Goal: Transaction & Acquisition: Purchase product/service

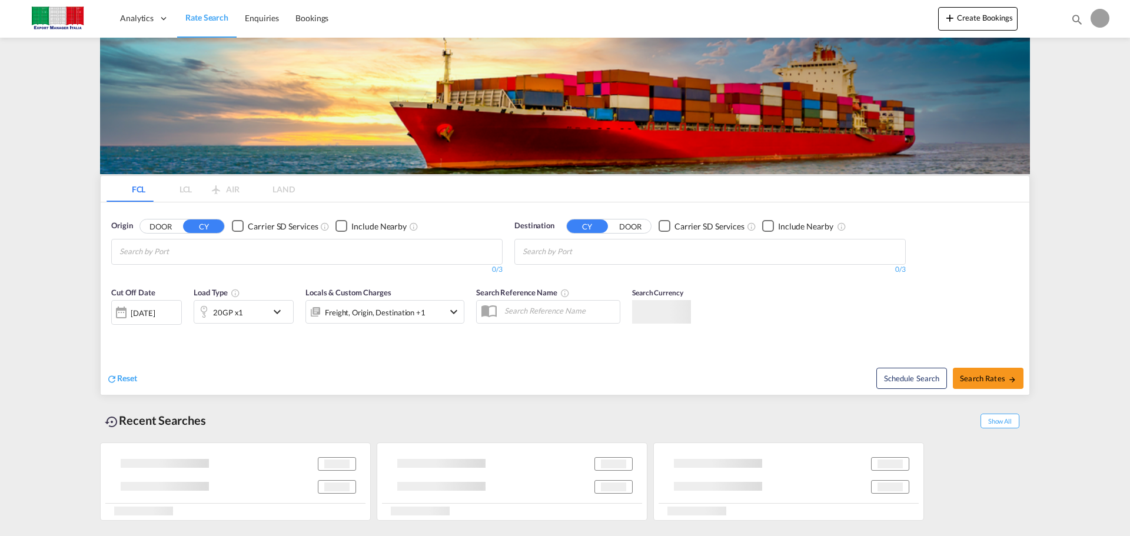
click at [167, 220] on button "DOOR" at bounding box center [160, 227] width 41 height 14
click at [158, 242] on input "Chips input." at bounding box center [175, 251] width 112 height 19
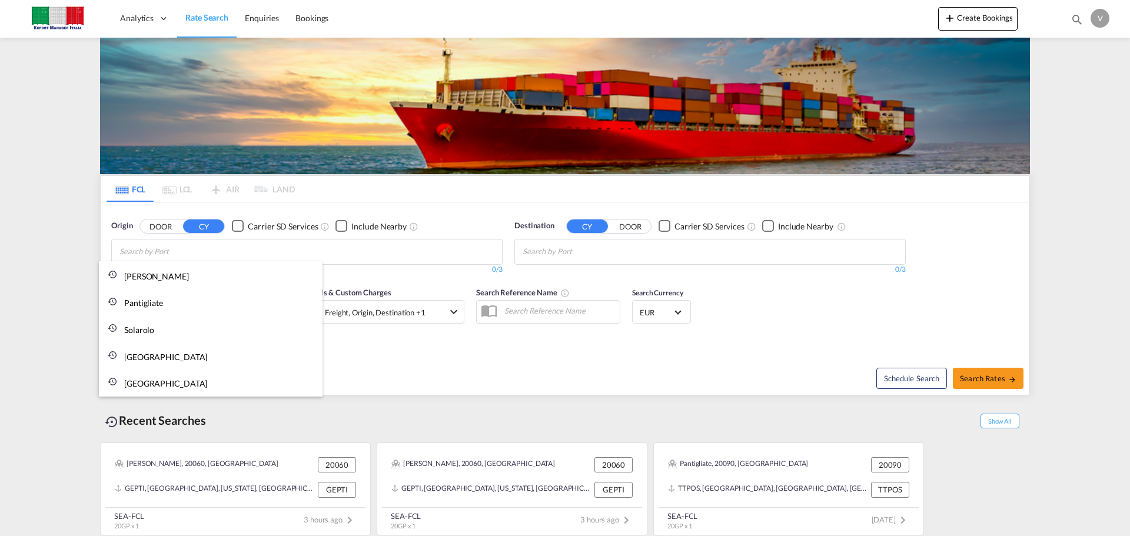
type input "v"
type input "cavezz"
click at [159, 224] on button "DOOR" at bounding box center [160, 227] width 41 height 14
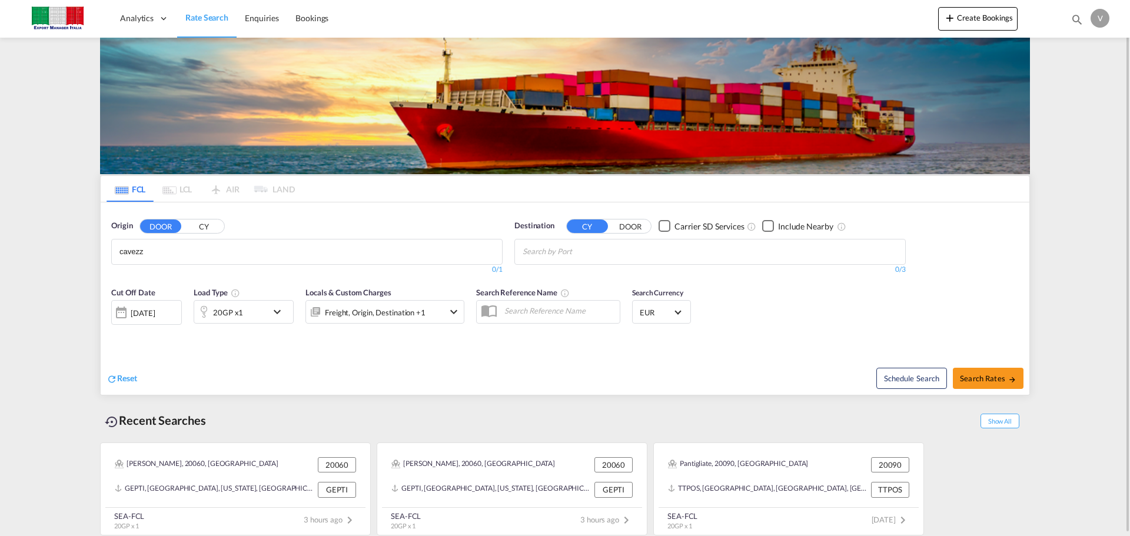
click at [154, 254] on input "cavezz" at bounding box center [175, 251] width 112 height 19
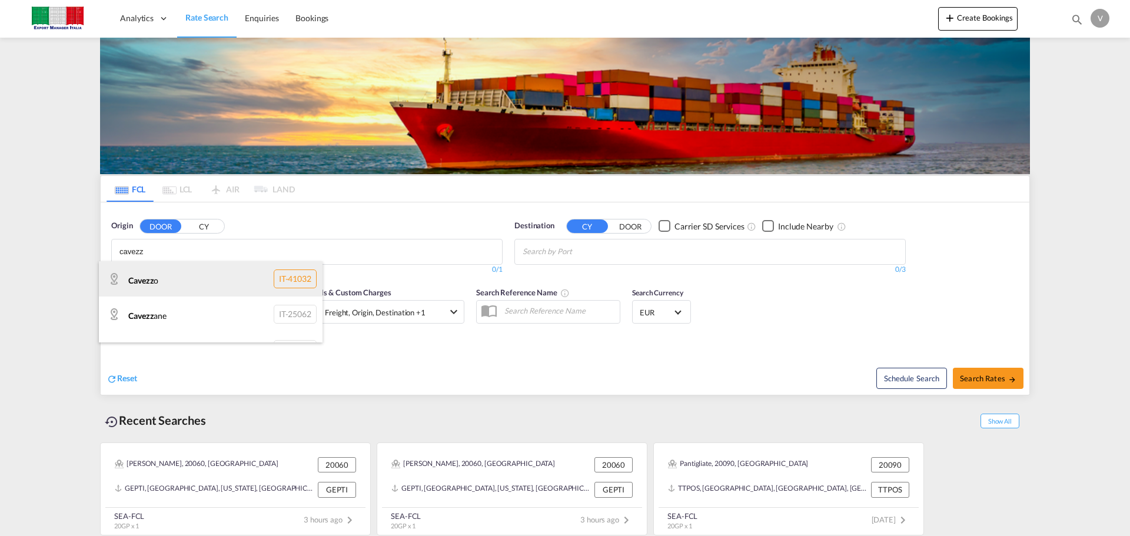
click at [150, 282] on div "Cavezz o IT-41032" at bounding box center [211, 278] width 224 height 35
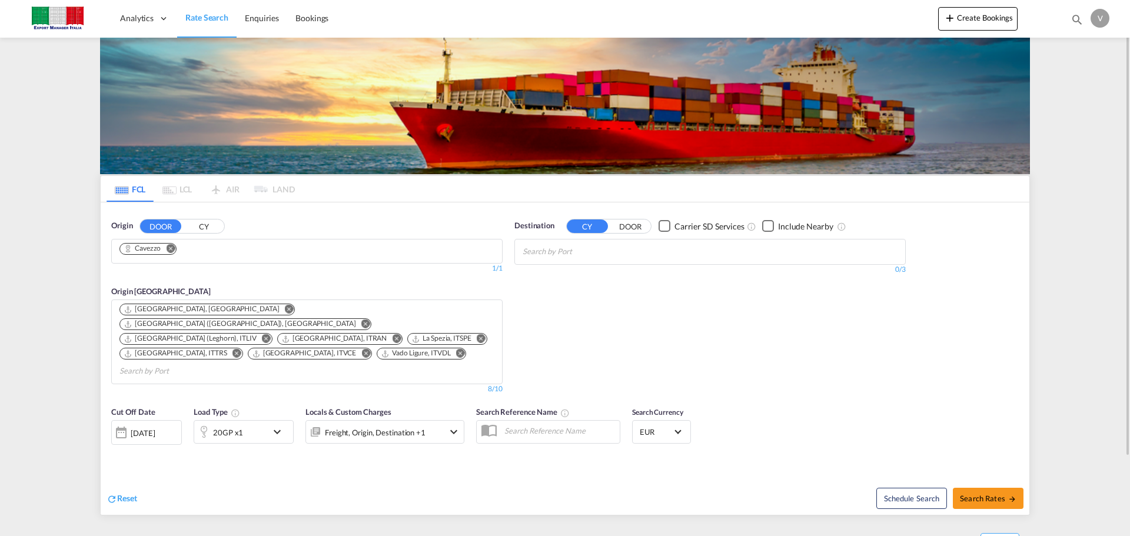
click at [171, 248] on md-icon "Remove" at bounding box center [170, 248] width 9 height 9
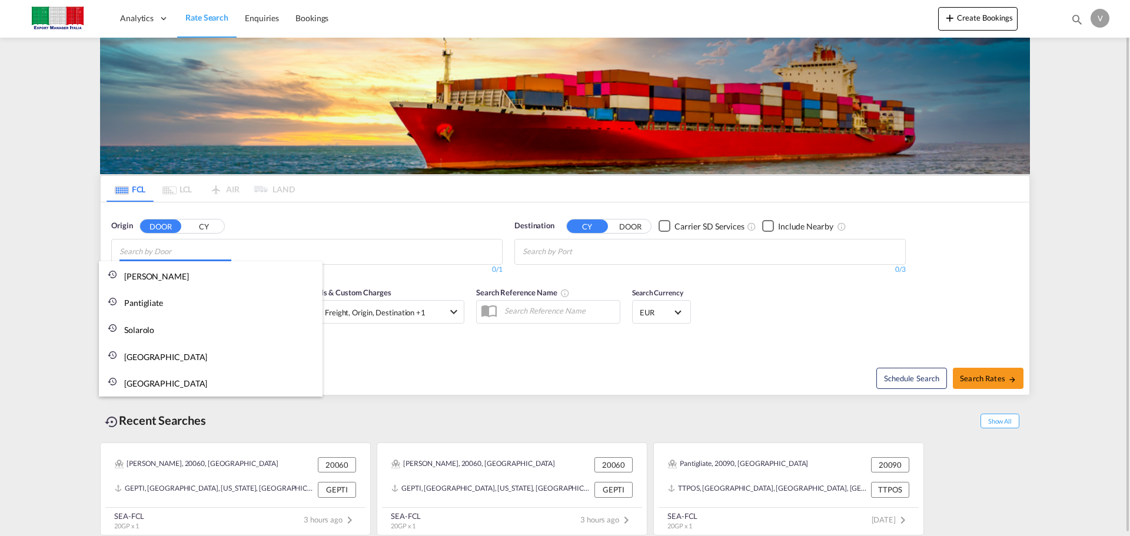
click at [171, 251] on body "Analytics Dashboard Rate Search Enquiries Bookings Analytics" at bounding box center [565, 268] width 1130 height 536
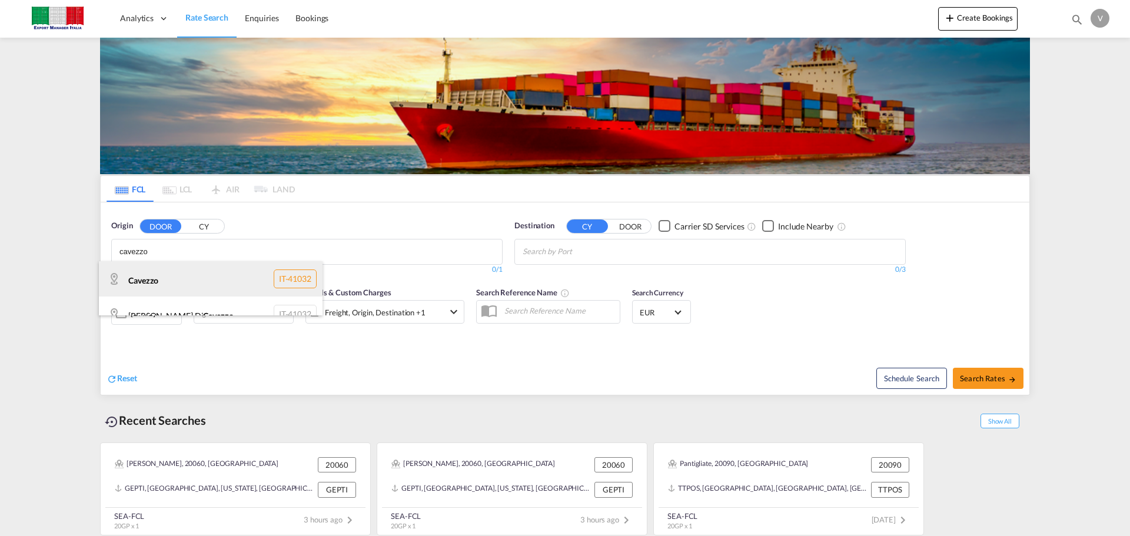
scroll to position [16, 0]
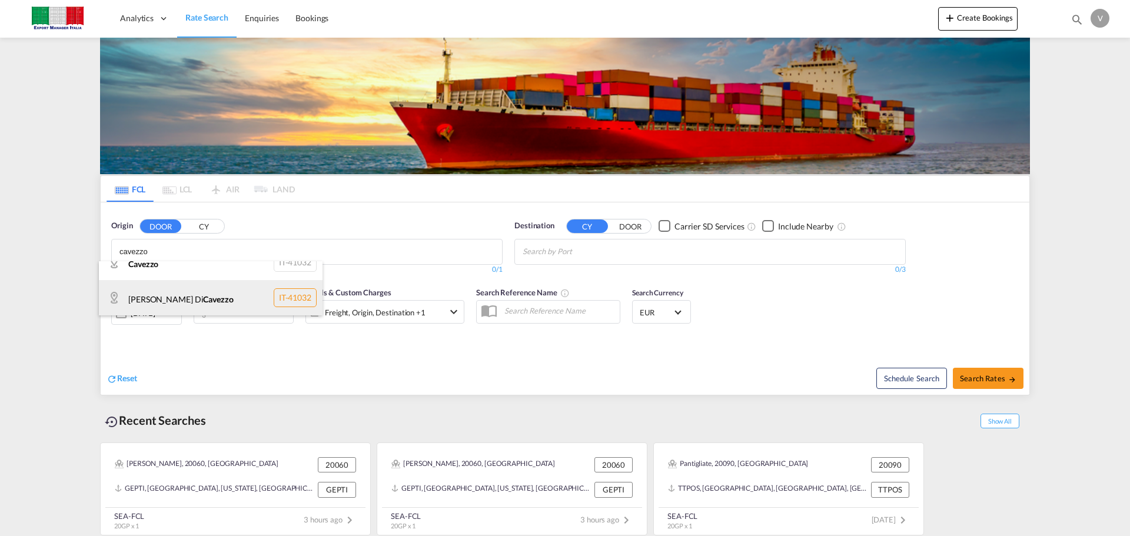
type input "cavezzo"
click at [184, 294] on div "Motta Di Cavezzo IT-41032" at bounding box center [211, 297] width 224 height 35
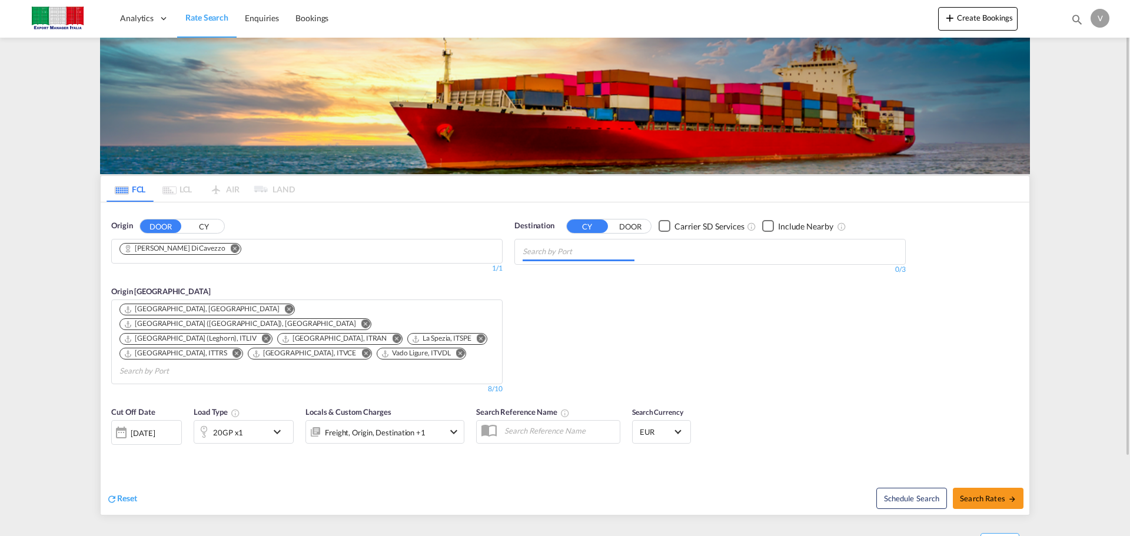
click at [554, 247] on input "Chips input." at bounding box center [579, 251] width 112 height 19
drag, startPoint x: 556, startPoint y: 250, endPoint x: 342, endPoint y: 244, distance: 214.3
drag, startPoint x: 584, startPoint y: 255, endPoint x: 559, endPoint y: 253, distance: 25.4
click at [583, 255] on input "navas" at bounding box center [579, 251] width 112 height 19
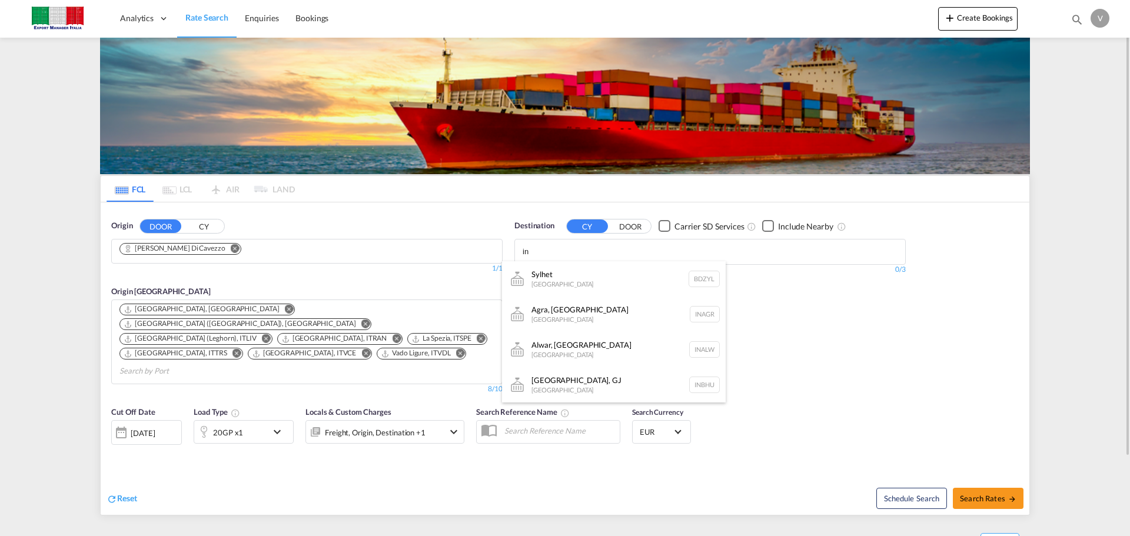
type input "i"
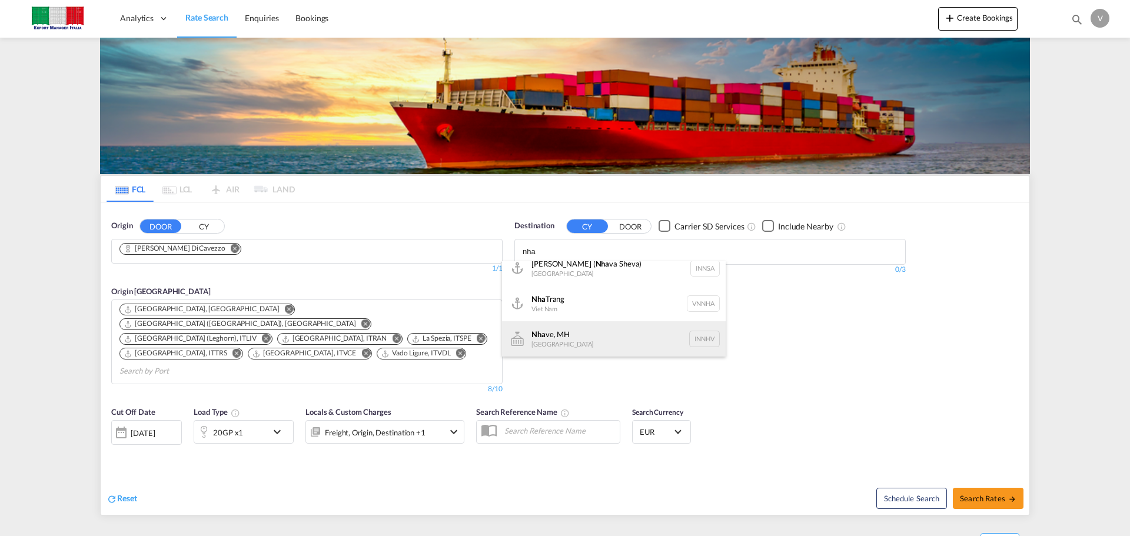
scroll to position [0, 0]
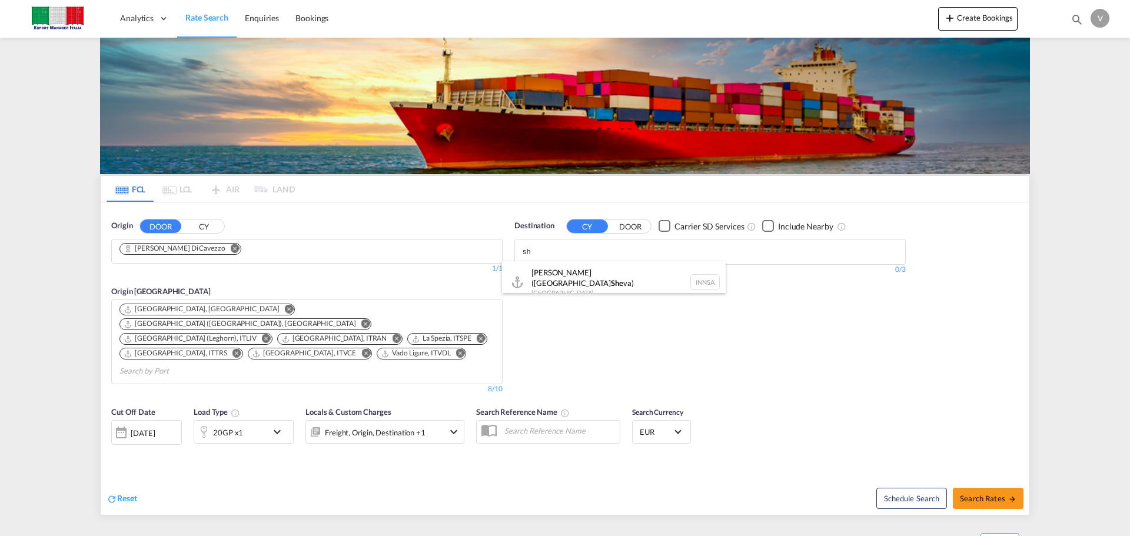
type input "s"
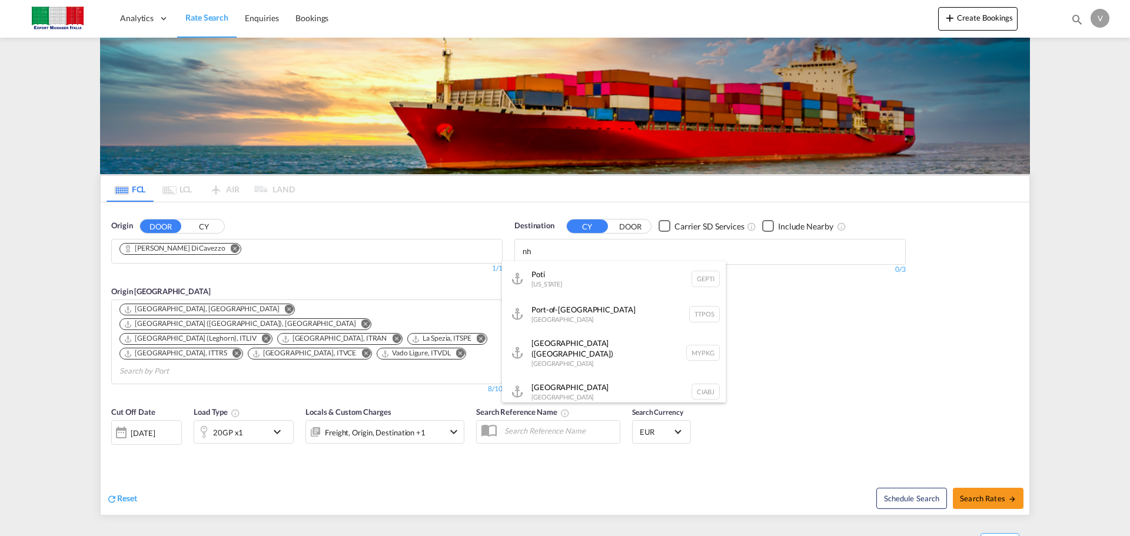
type input "nha"
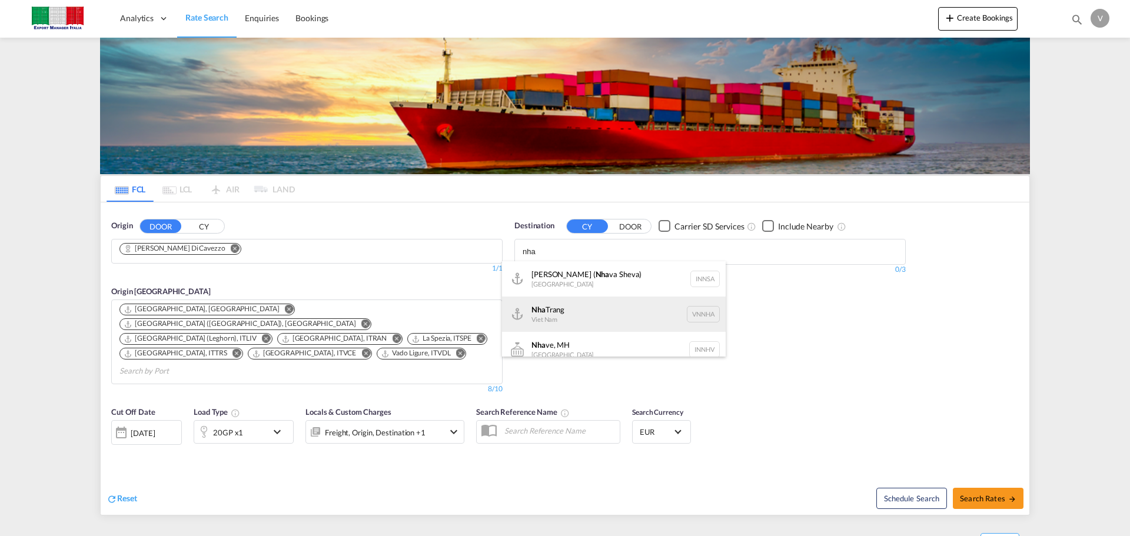
scroll to position [11, 0]
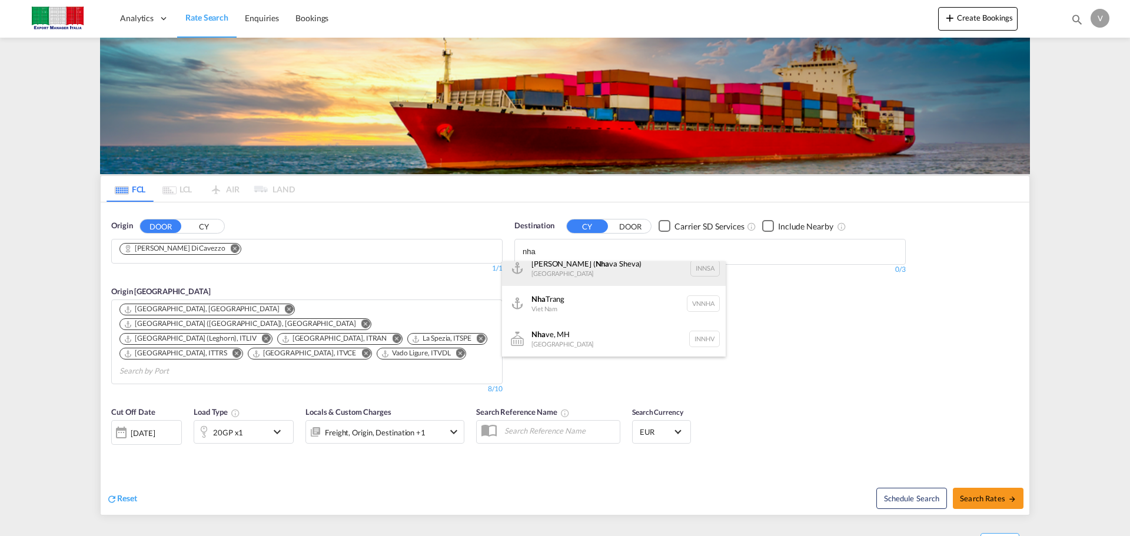
click at [584, 262] on div "Jawaharlal Nehru ( Nha va Sheva) India INNSA" at bounding box center [614, 268] width 224 height 35
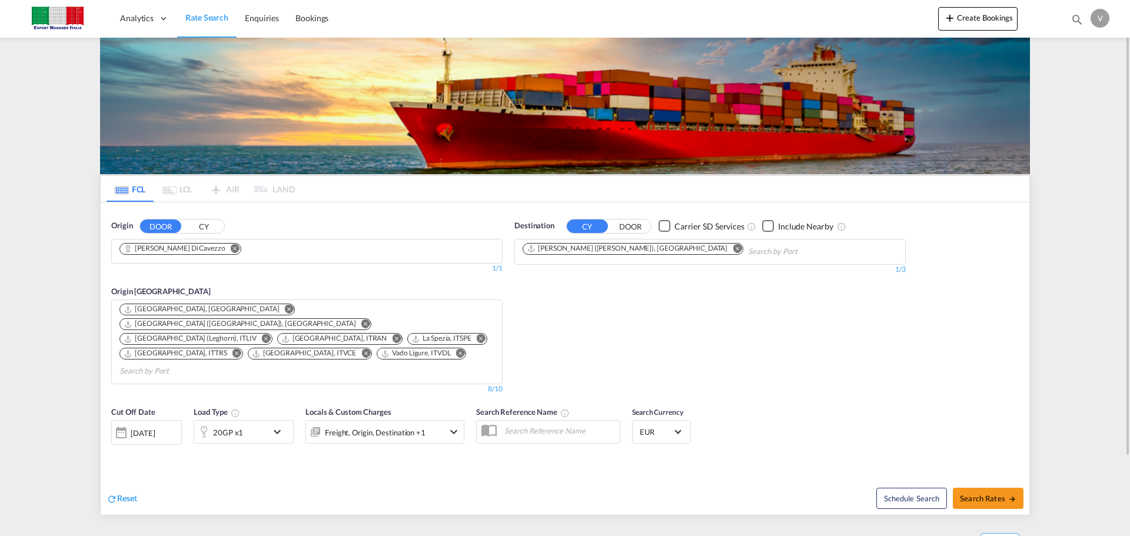
scroll to position [0, 0]
click at [285, 305] on md-icon "Remove" at bounding box center [289, 309] width 9 height 9
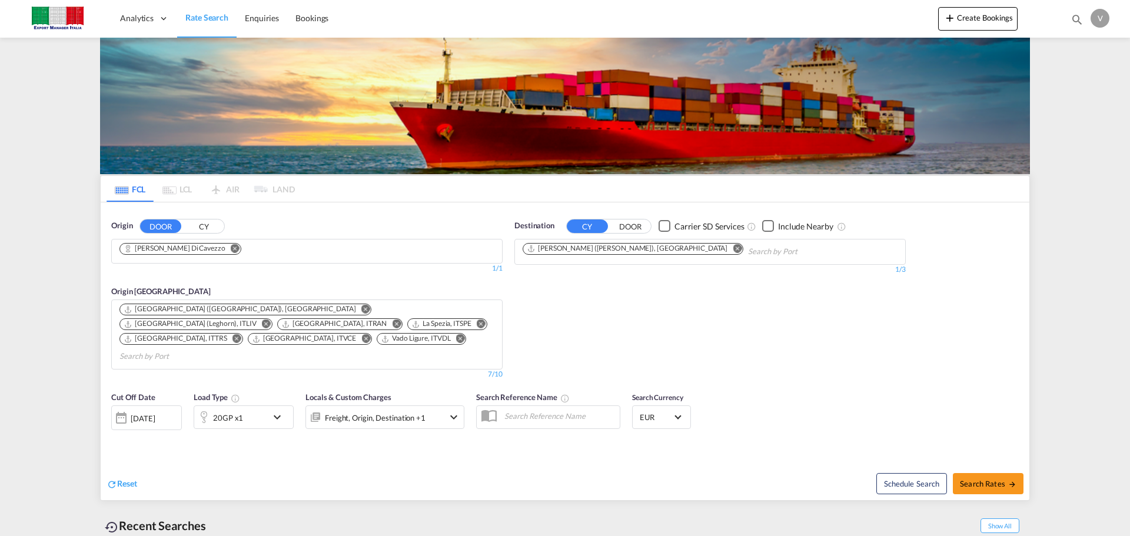
click at [361, 307] on md-icon "Remove" at bounding box center [365, 309] width 9 height 9
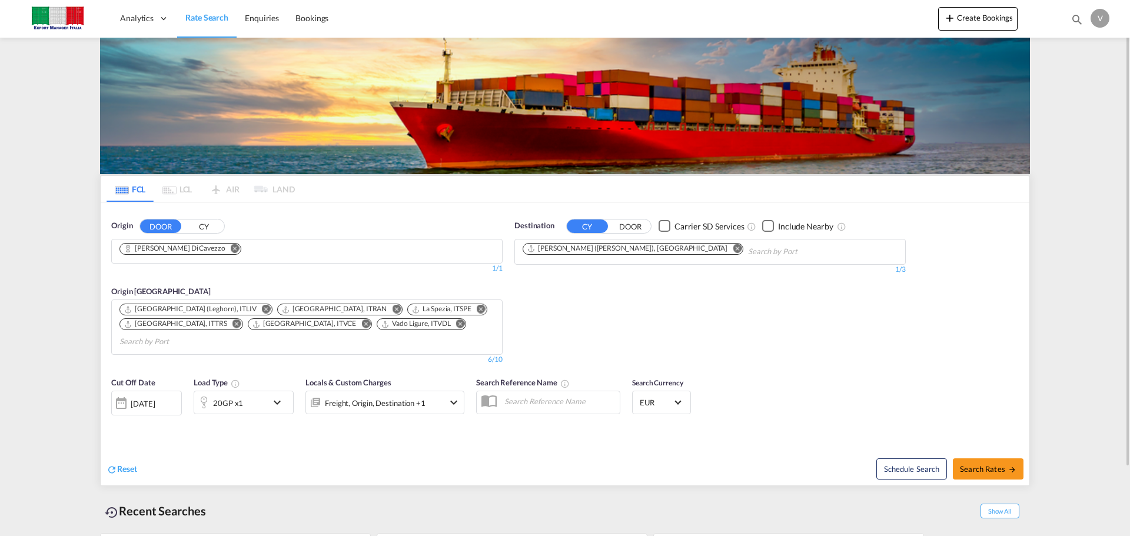
click at [262, 307] on md-icon "Remove" at bounding box center [266, 309] width 9 height 9
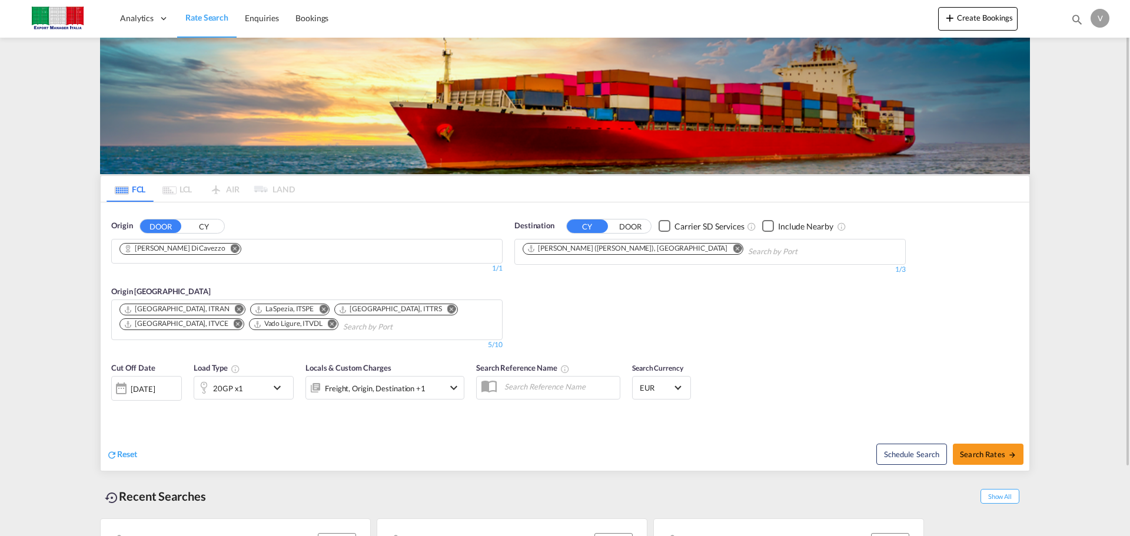
click at [319, 310] on md-icon "Remove" at bounding box center [323, 309] width 9 height 9
click at [363, 308] on md-icon "Remove" at bounding box center [367, 309] width 9 height 9
click at [364, 307] on md-icon "Remove" at bounding box center [368, 309] width 9 height 9
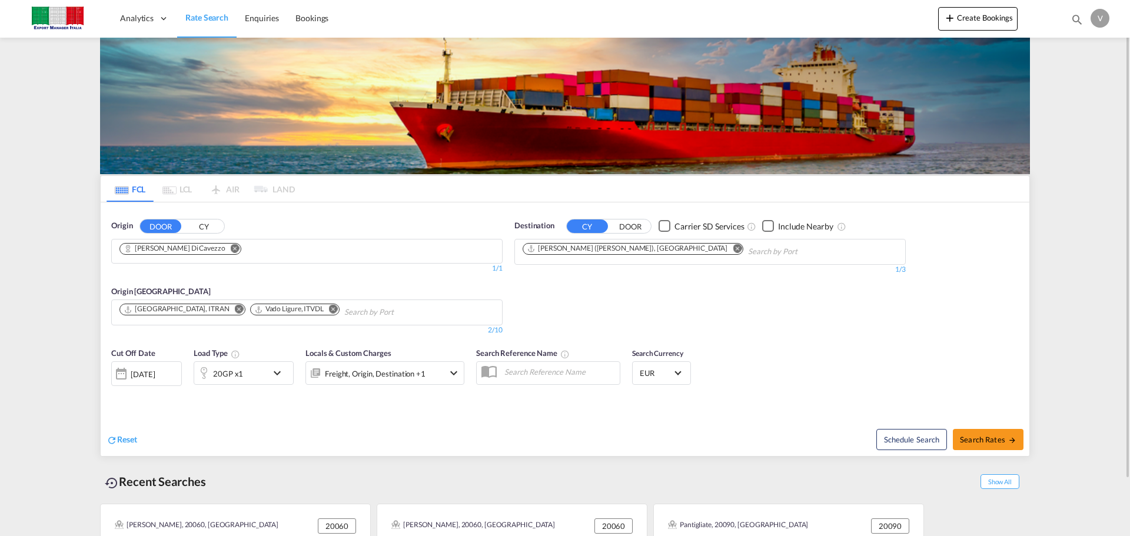
click at [329, 307] on md-icon "Remove" at bounding box center [333, 309] width 9 height 9
click at [950, 430] on div "Schedule Search Search Rates" at bounding box center [798, 433] width 461 height 45
click at [966, 432] on button "Search Rates" at bounding box center [988, 439] width 71 height 21
type input "[PERSON_NAME] Di Cavezzo to INNSA / [DATE]"
click at [166, 227] on button "DOOR" at bounding box center [160, 227] width 41 height 14
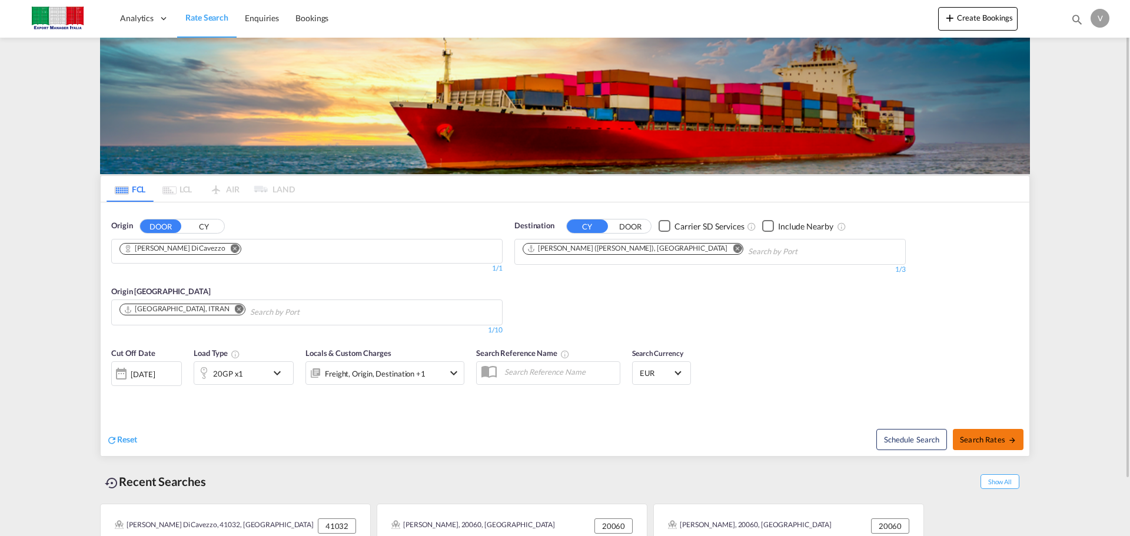
click at [980, 434] on button "Search Rates" at bounding box center [988, 439] width 71 height 21
type input "[PERSON_NAME] Di Cavezzo to INNSA / [DATE]"
click at [231, 246] on md-icon "Remove" at bounding box center [235, 248] width 9 height 9
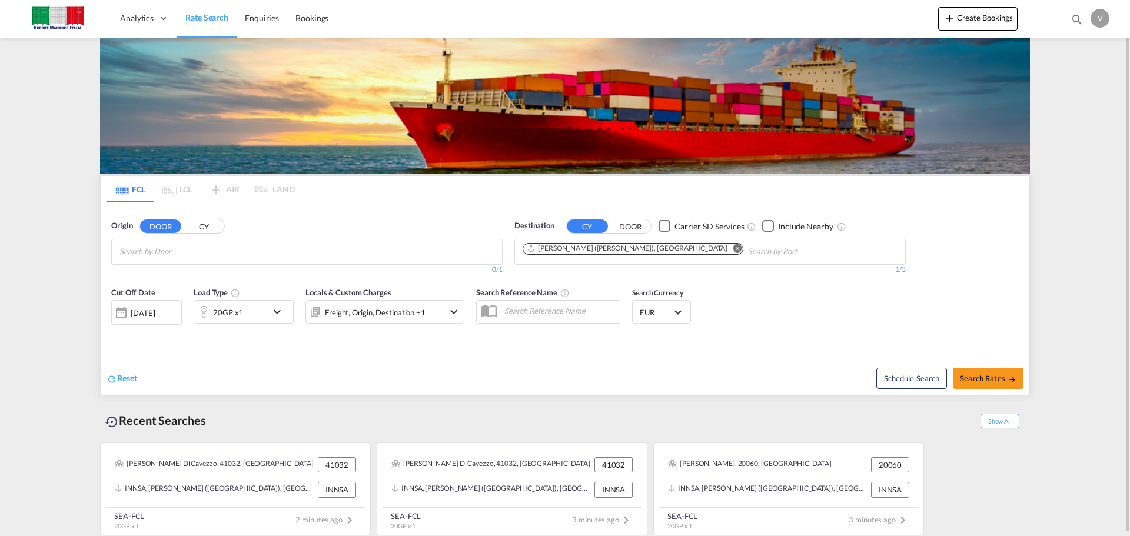
click at [151, 254] on input "Chips input." at bounding box center [175, 251] width 112 height 19
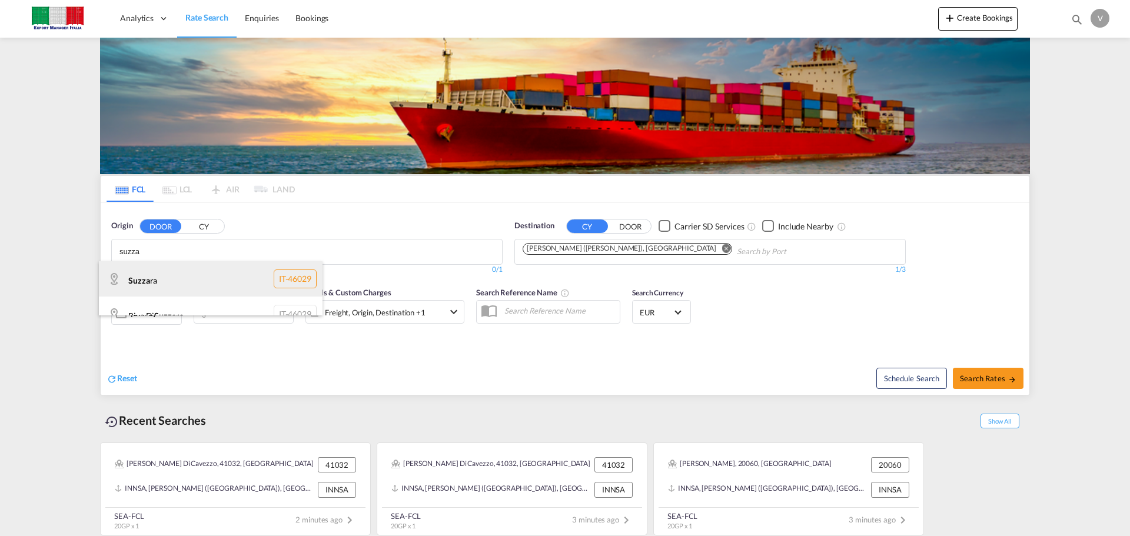
type input "suzza"
click at [159, 281] on div "[PERSON_NAME] IT-46029" at bounding box center [211, 278] width 224 height 35
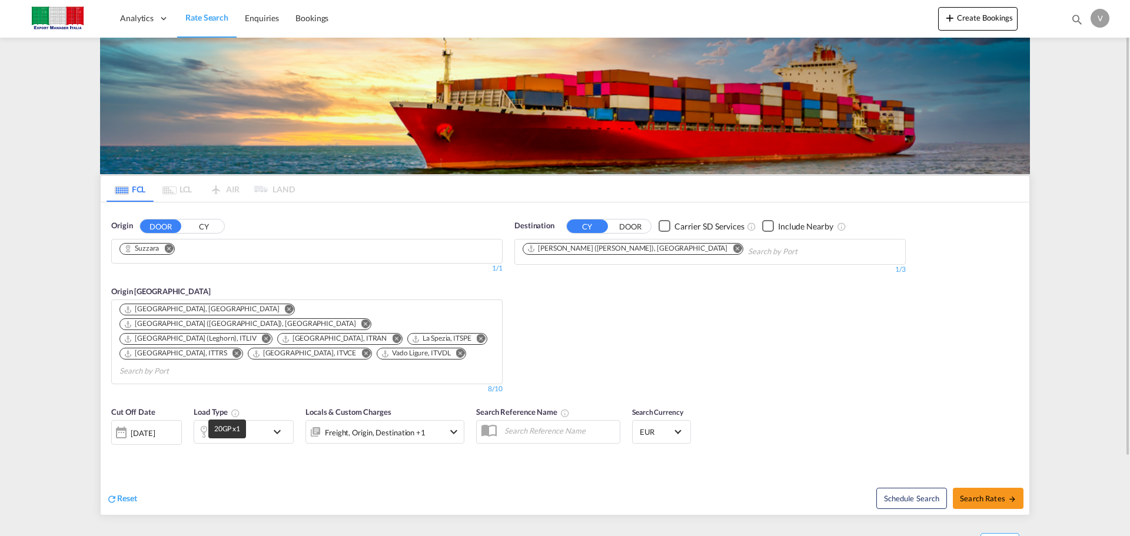
click at [240, 424] on div "20GP x1" at bounding box center [228, 432] width 30 height 16
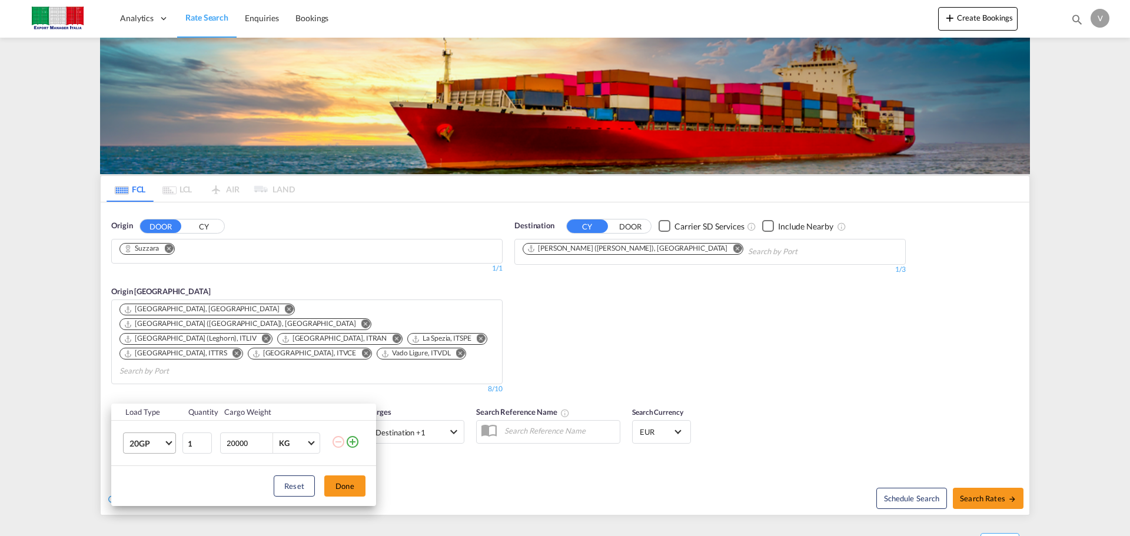
click at [142, 446] on span "20GP" at bounding box center [146, 444] width 34 height 12
click at [161, 449] on md-option "40HC" at bounding box center [160, 451] width 80 height 28
click at [190, 306] on div "Load Type Quantity Cargo Weight 40HC 1 20000 KG KG Load type addition is restri…" at bounding box center [565, 268] width 1130 height 536
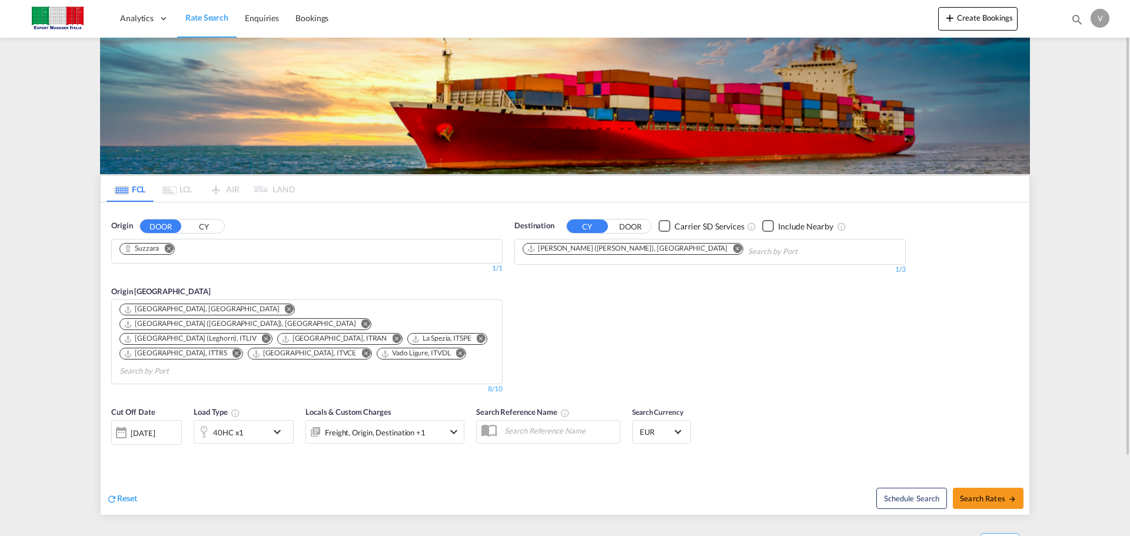
click at [285, 305] on md-icon "Remove" at bounding box center [289, 309] width 9 height 9
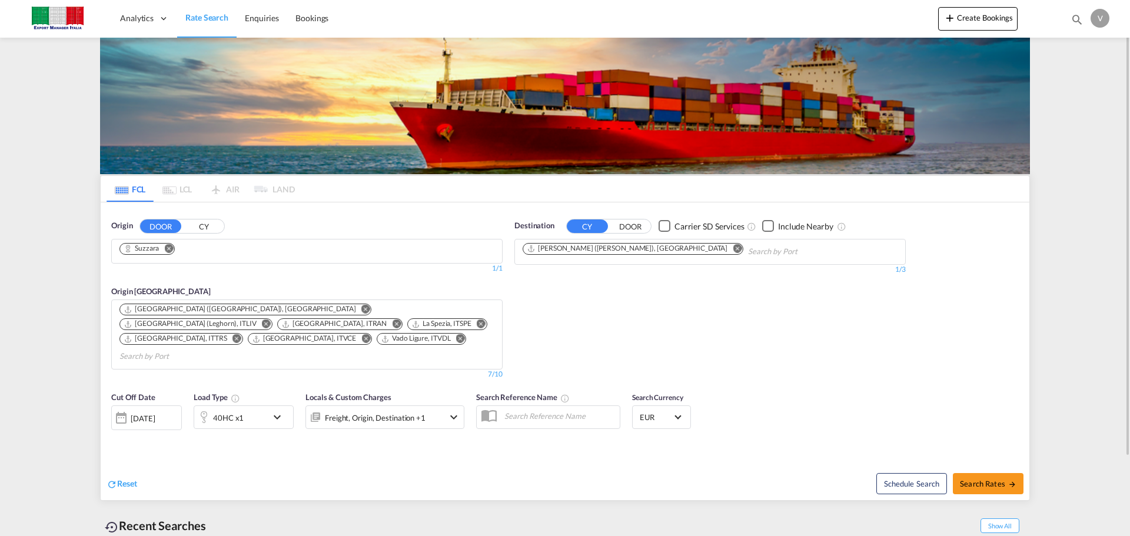
click at [361, 308] on md-icon "Remove" at bounding box center [365, 309] width 9 height 9
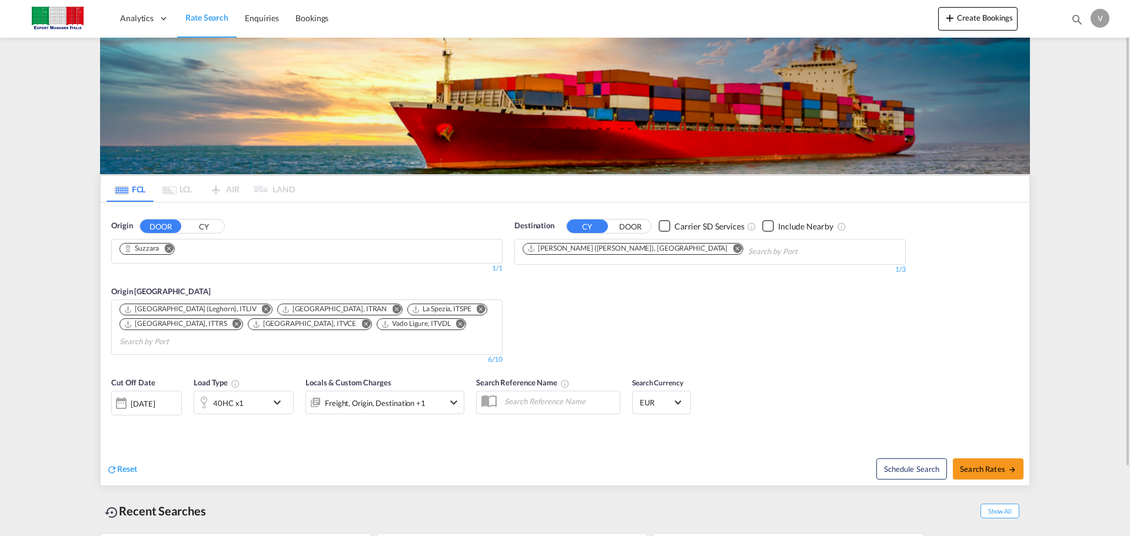
click at [456, 323] on md-icon "Remove" at bounding box center [460, 324] width 9 height 9
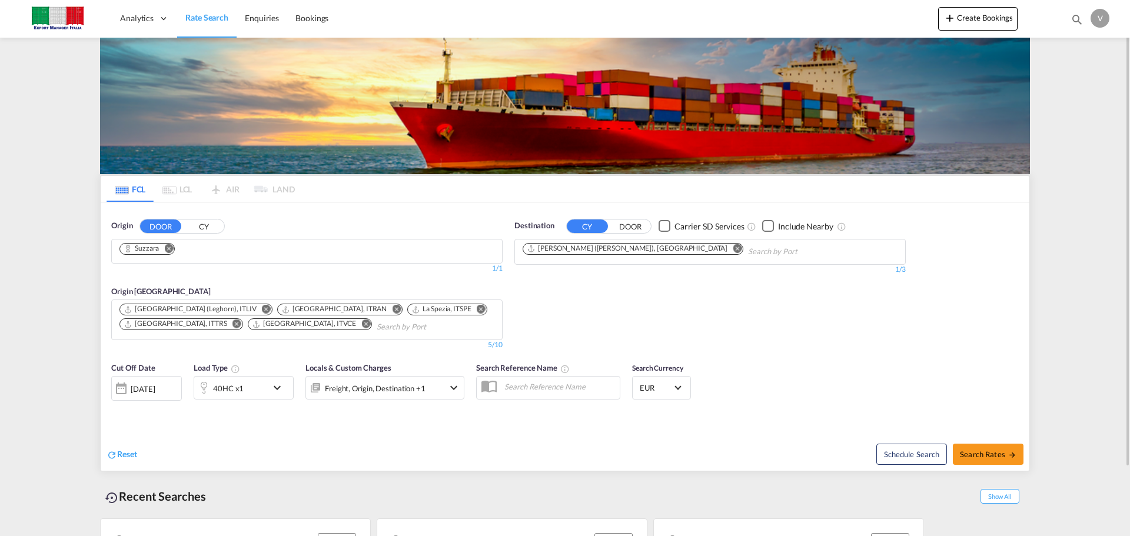
click at [361, 324] on md-icon "Remove" at bounding box center [365, 324] width 9 height 9
click at [241, 320] on md-icon "Remove" at bounding box center [236, 324] width 9 height 9
click at [477, 305] on md-icon "Remove" at bounding box center [481, 309] width 9 height 9
click at [262, 307] on md-icon "Remove" at bounding box center [266, 309] width 9 height 9
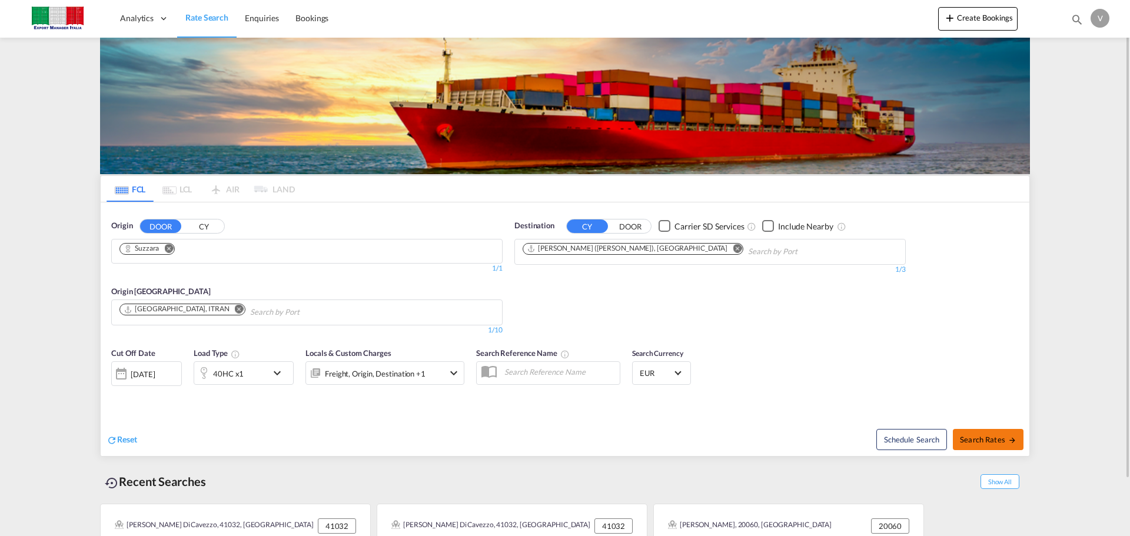
click at [977, 431] on button "Search Rates" at bounding box center [988, 439] width 71 height 21
type input "Suzzara to INNSA / [DATE]"
